Goal: Navigation & Orientation: Find specific page/section

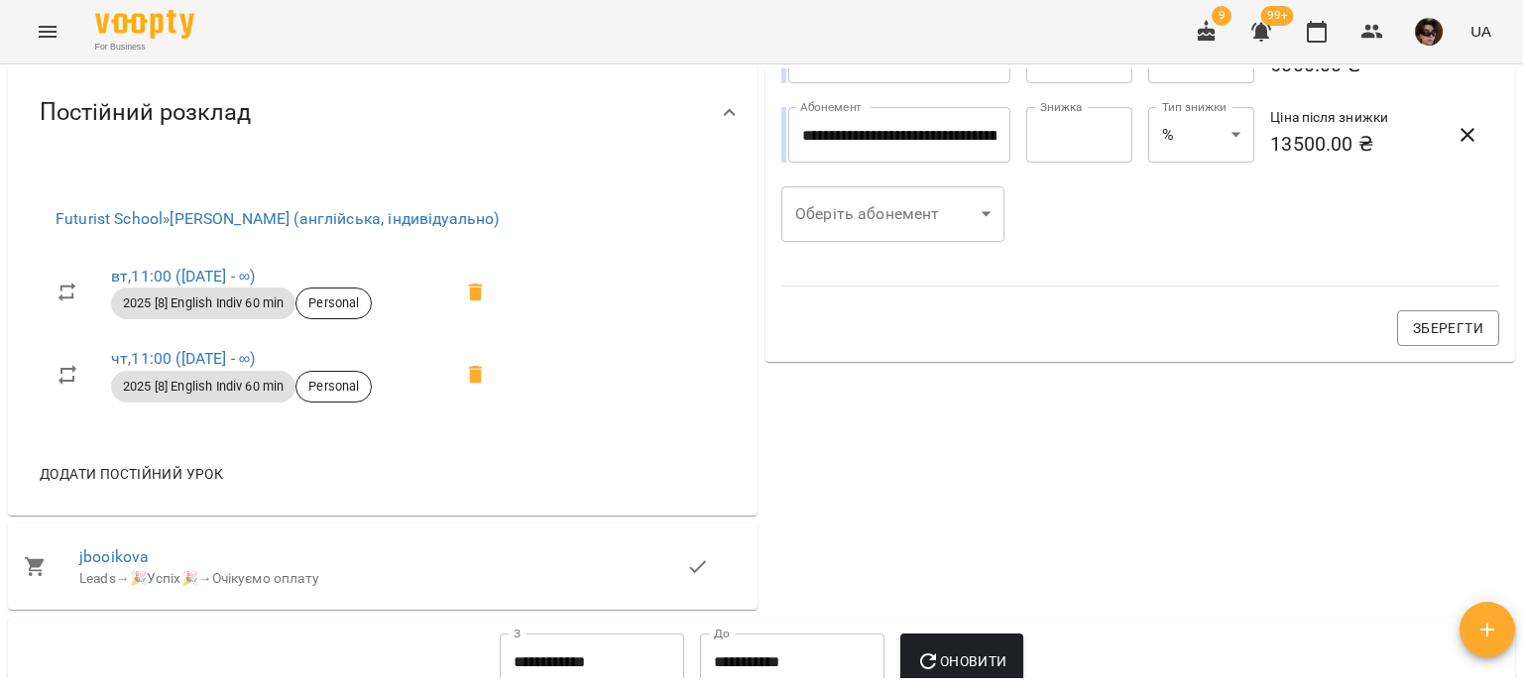
scroll to position [890, 0]
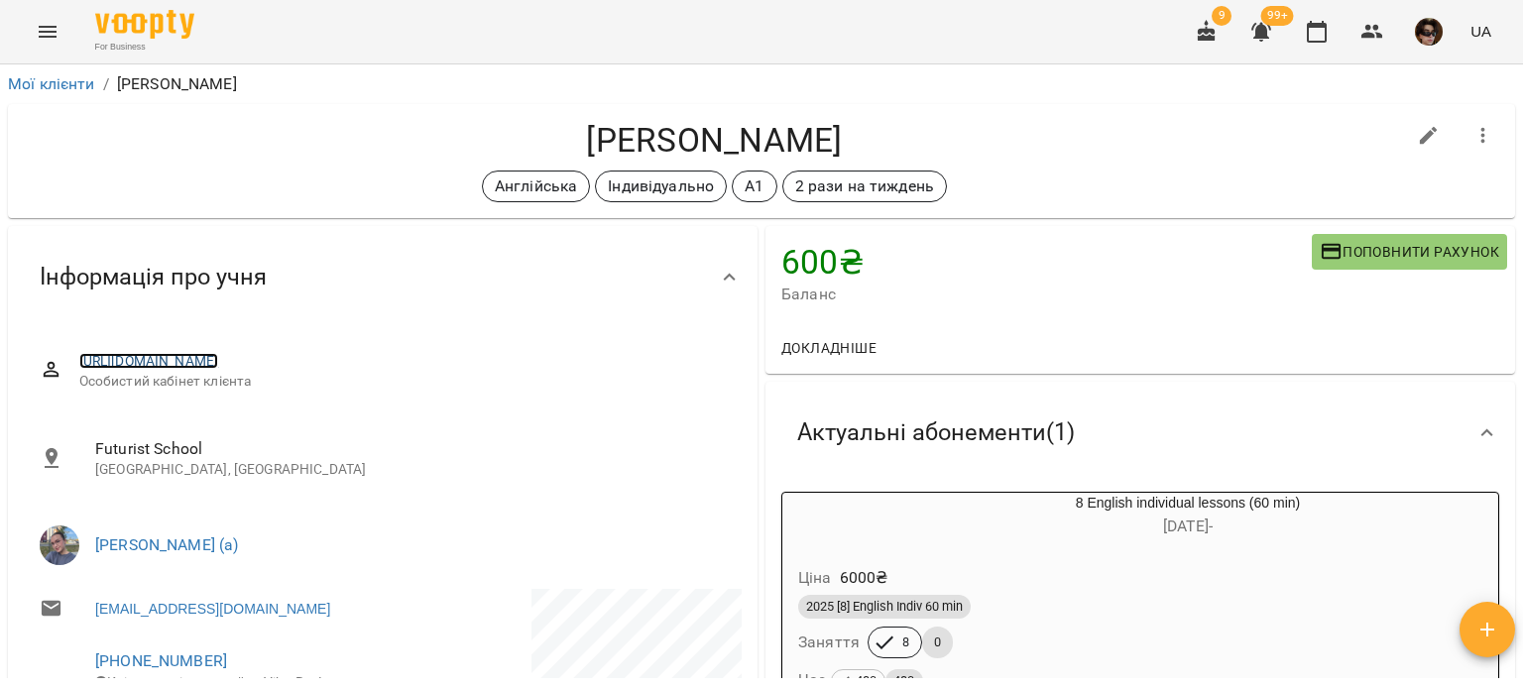
click at [219, 364] on link "https://www.voopty.com.ua/client/62987794485ca80008810224/6698d953d772b9b01680b…" at bounding box center [149, 361] width 140 height 16
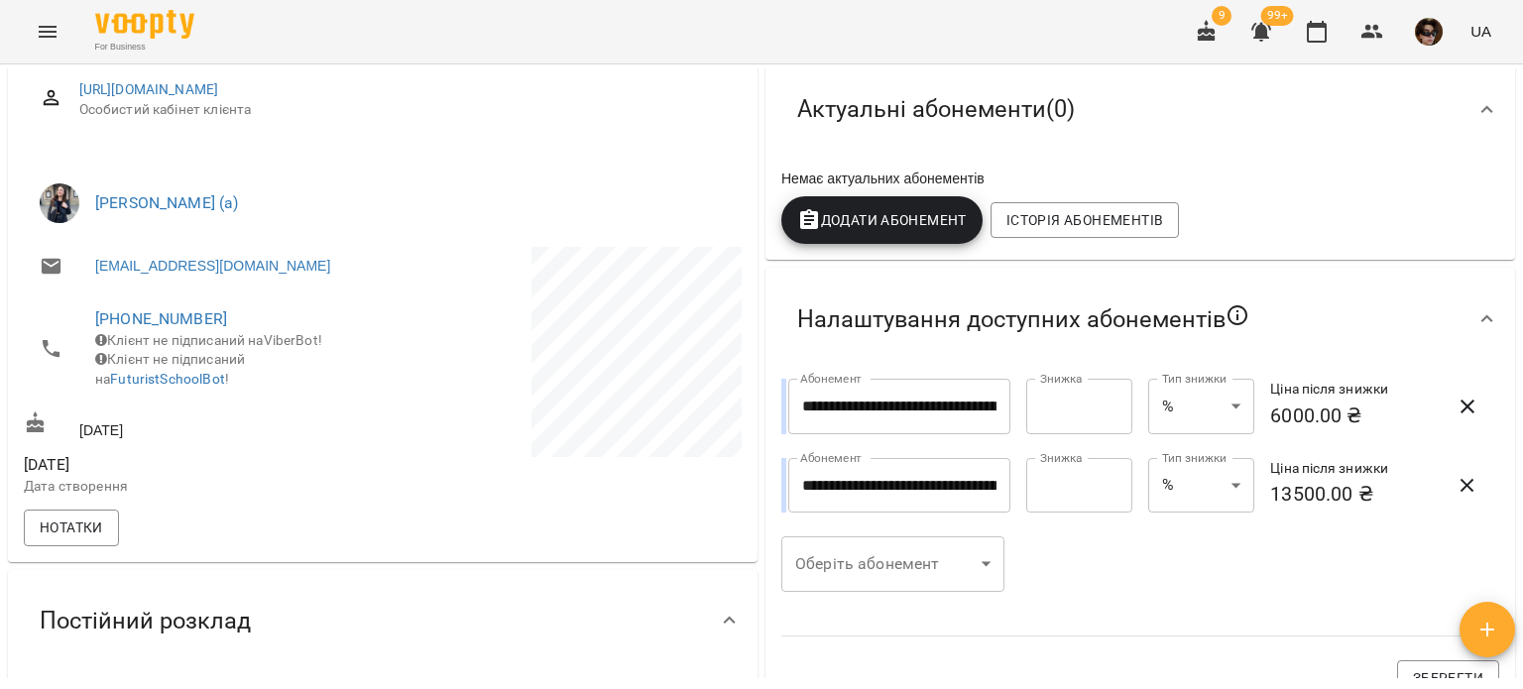
scroll to position [59, 0]
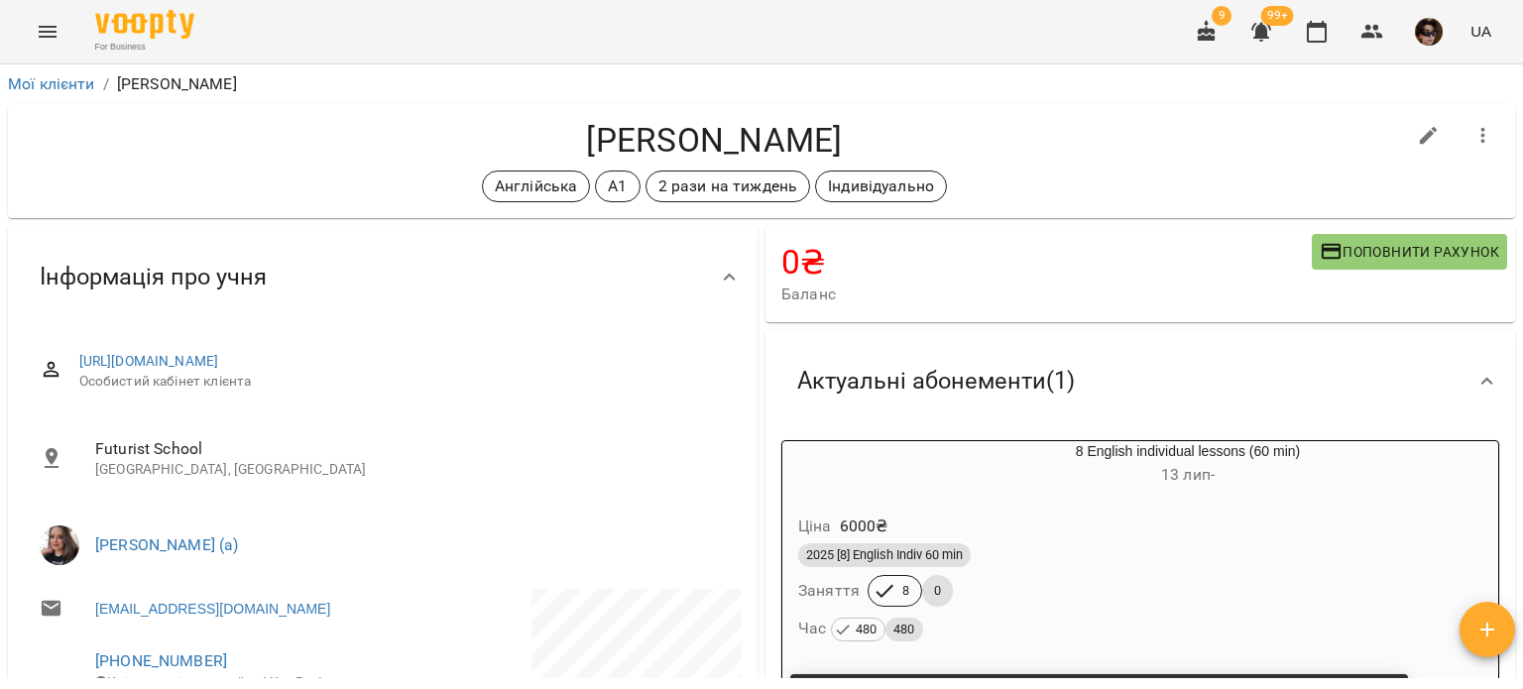
drag, startPoint x: 441, startPoint y: 316, endPoint x: 357, endPoint y: 255, distance: 104.3
click at [357, 255] on div "Інформація про учня" at bounding box center [365, 277] width 682 height 62
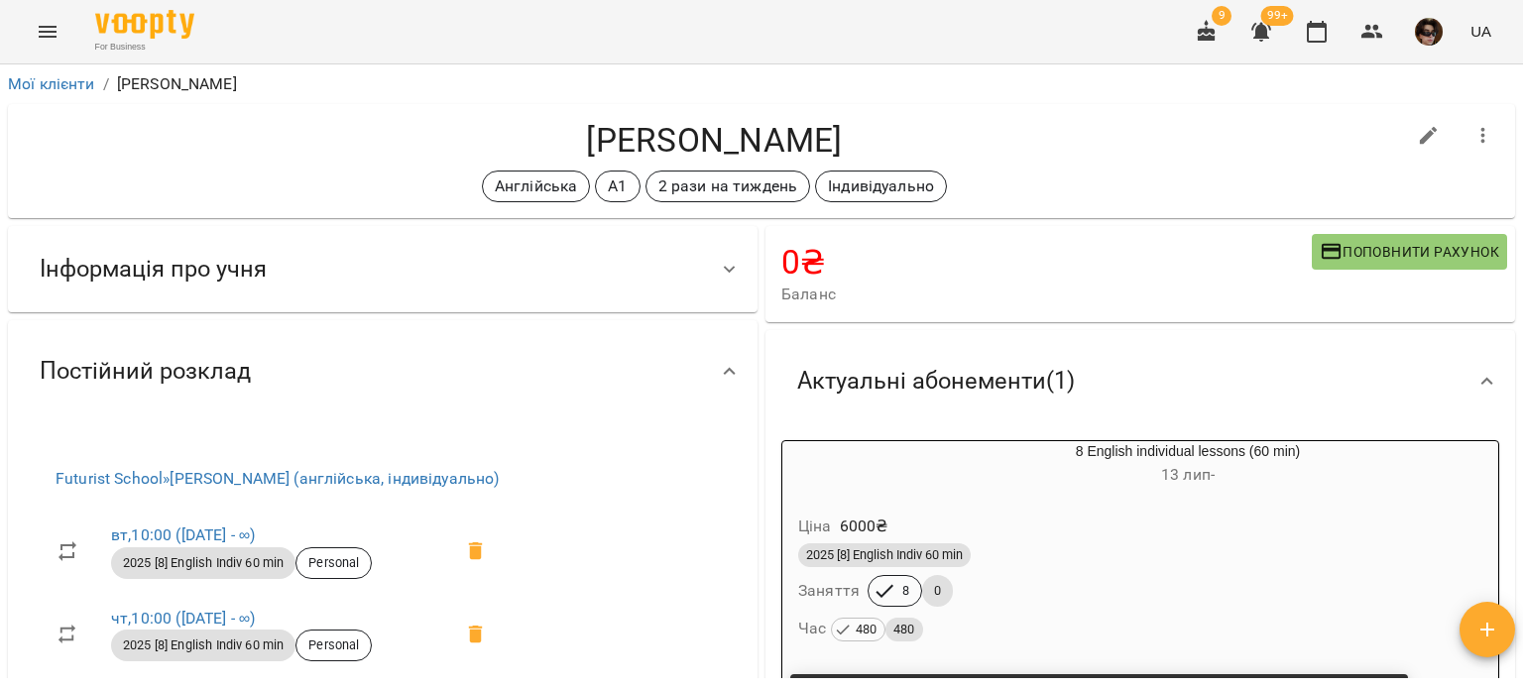
click at [380, 269] on div "Інформація про учня" at bounding box center [365, 269] width 682 height 62
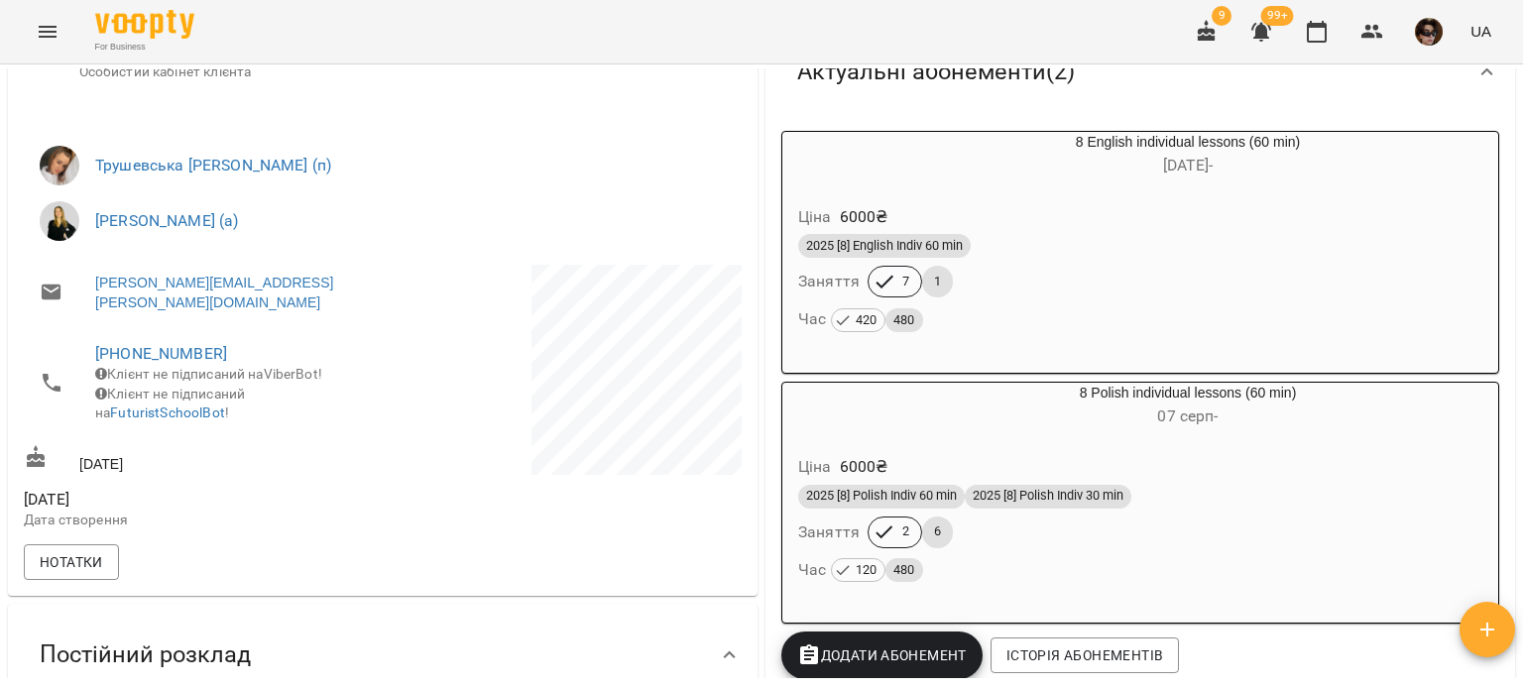
scroll to position [30, 0]
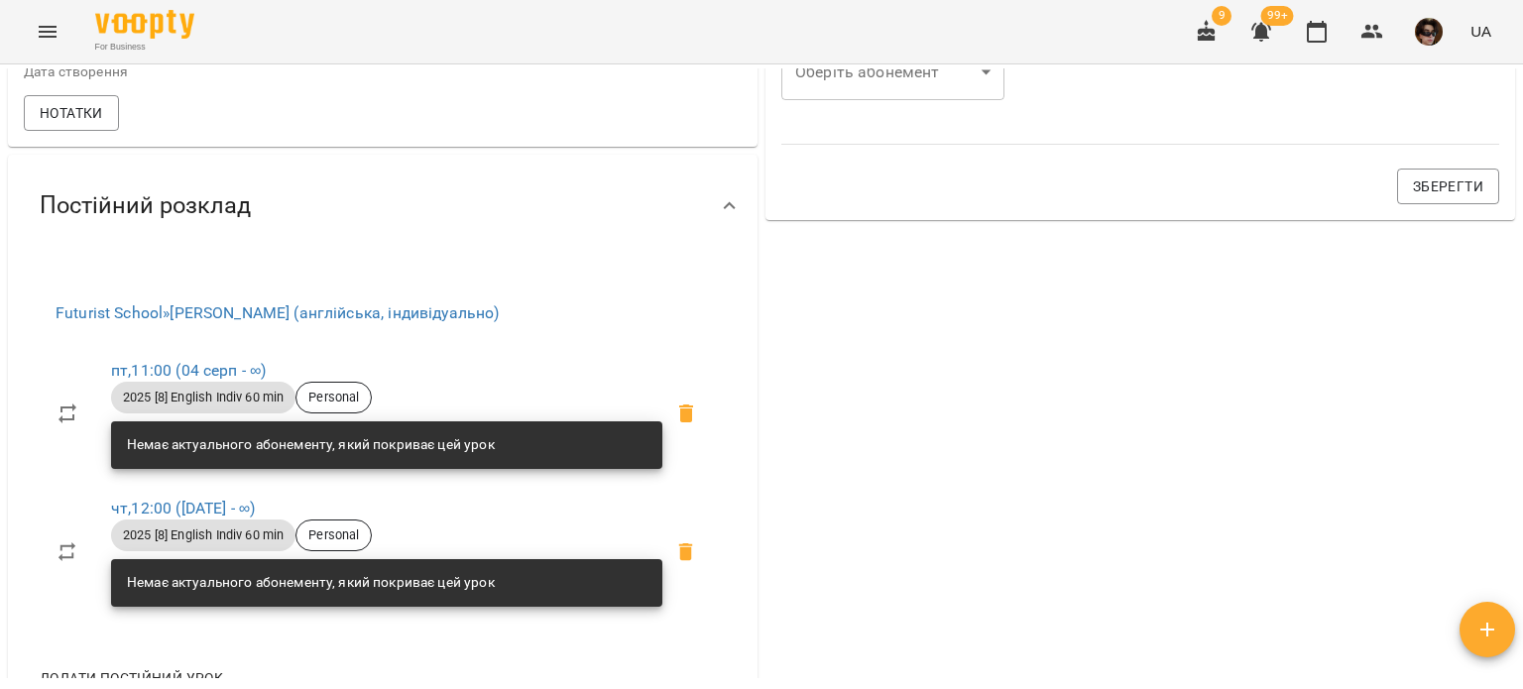
scroll to position [763, 0]
click at [435, 131] on div "Нотатки" at bounding box center [383, 113] width 726 height 44
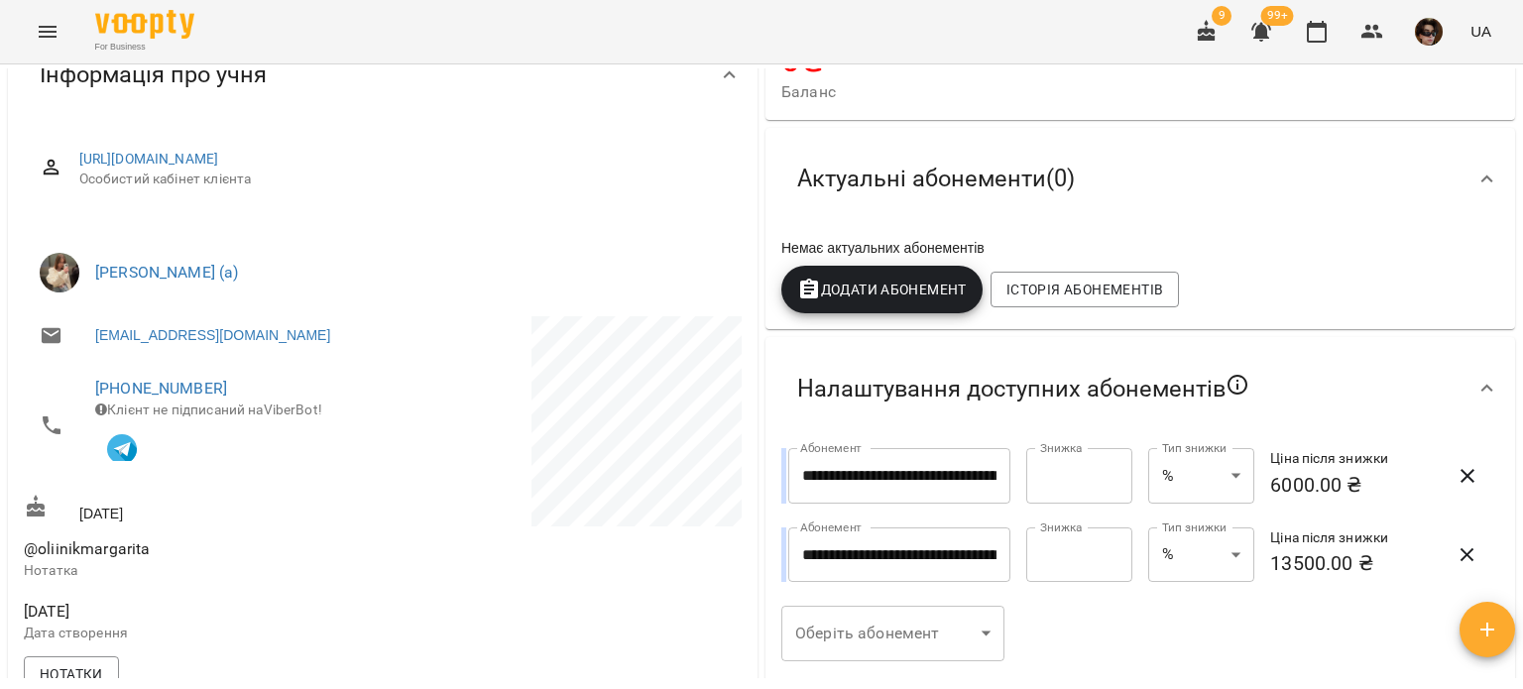
scroll to position [0, 0]
